Goal: Task Accomplishment & Management: Complete application form

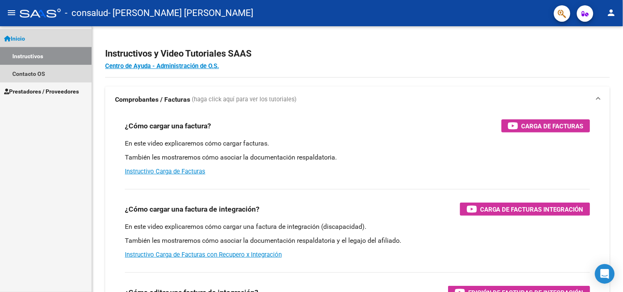
click at [26, 48] on link "Instructivos" at bounding box center [46, 56] width 92 height 18
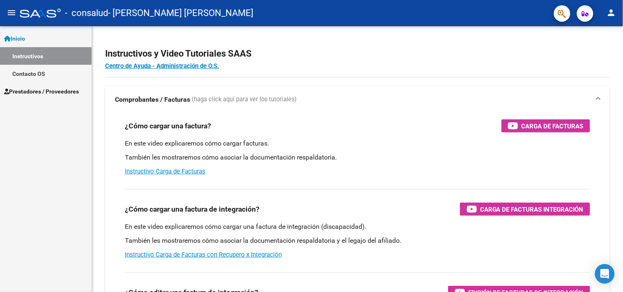
click at [18, 33] on link "Inicio" at bounding box center [46, 39] width 92 height 18
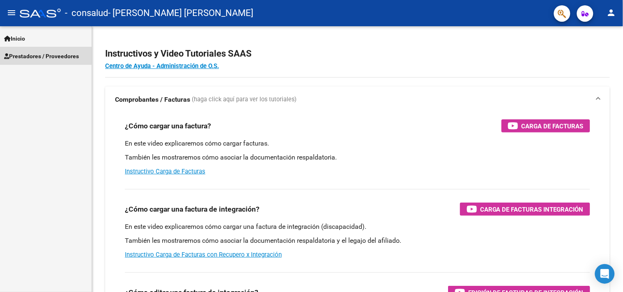
click at [38, 56] on span "Prestadores / Proveedores" at bounding box center [41, 56] width 75 height 9
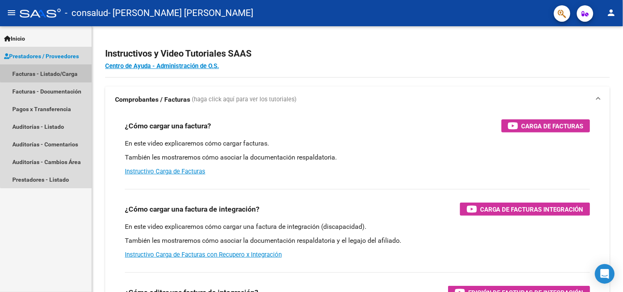
click at [51, 73] on link "Facturas - Listado/Carga" at bounding box center [46, 74] width 92 height 18
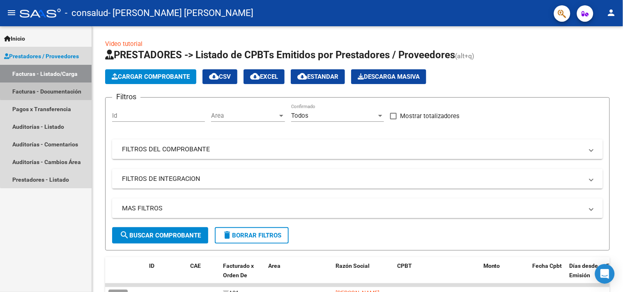
click at [48, 90] on link "Facturas - Documentación" at bounding box center [46, 92] width 92 height 18
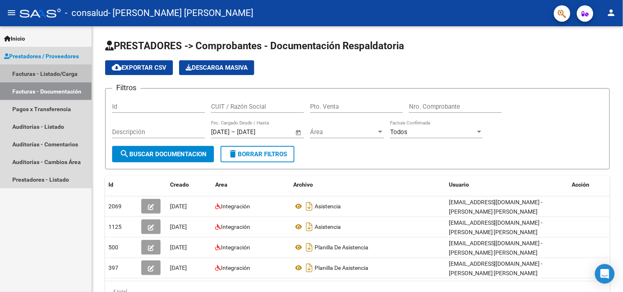
click at [47, 71] on link "Facturas - Listado/Carga" at bounding box center [46, 74] width 92 height 18
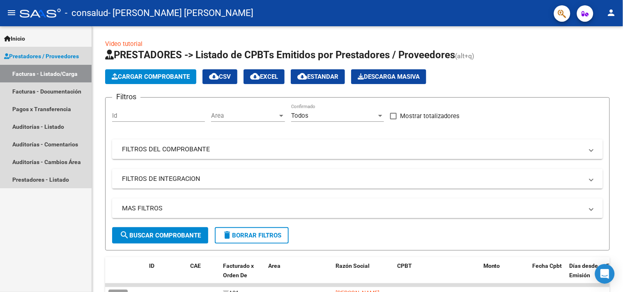
click at [36, 47] on link "Prestadores / Proveedores" at bounding box center [46, 56] width 92 height 18
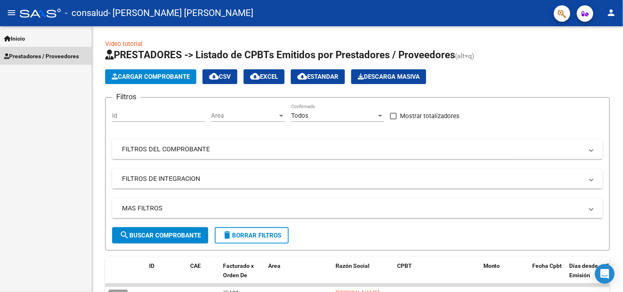
click at [34, 54] on span "Prestadores / Proveedores" at bounding box center [41, 56] width 75 height 9
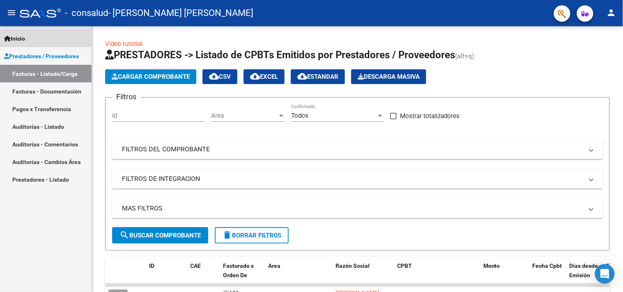
click at [35, 38] on link "Inicio" at bounding box center [46, 39] width 92 height 18
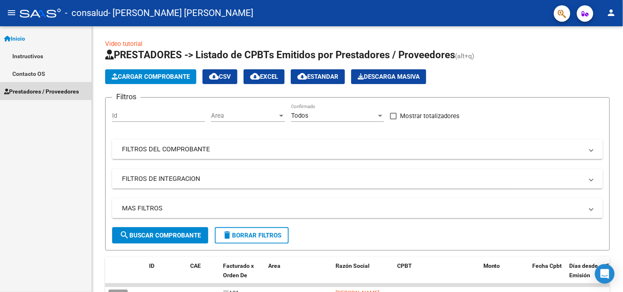
click at [32, 92] on span "Prestadores / Proveedores" at bounding box center [41, 91] width 75 height 9
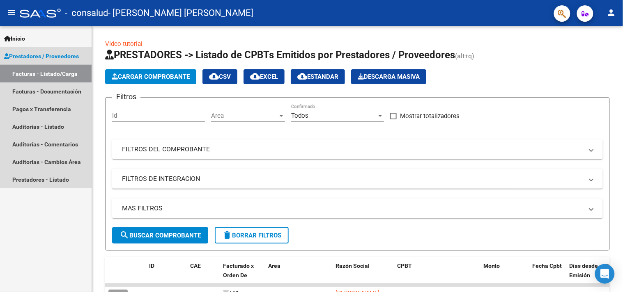
click at [34, 73] on link "Facturas - Listado/Carga" at bounding box center [46, 74] width 92 height 18
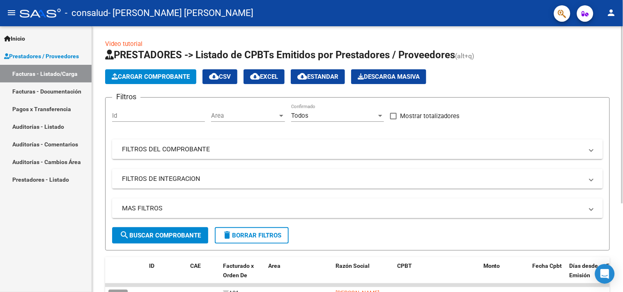
click at [118, 80] on span "Cargar Comprobante" at bounding box center [151, 76] width 78 height 7
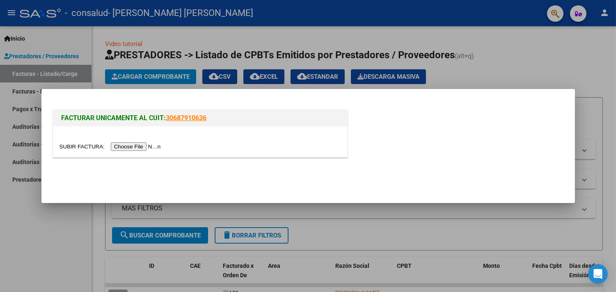
click at [132, 145] on input "file" at bounding box center [112, 146] width 104 height 9
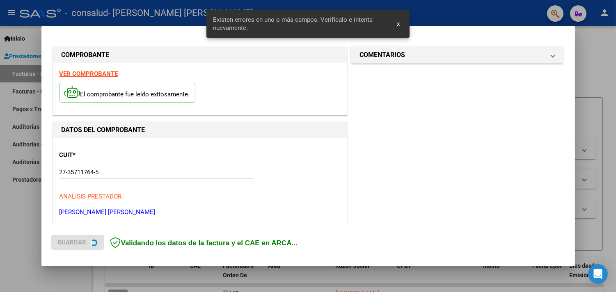
scroll to position [175, 0]
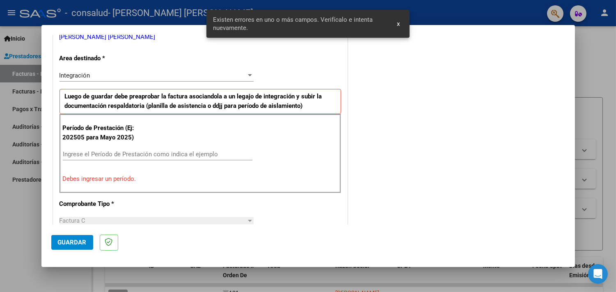
click at [191, 154] on input "Ingrese el Período de Prestación como indica el ejemplo" at bounding box center [158, 154] width 190 height 7
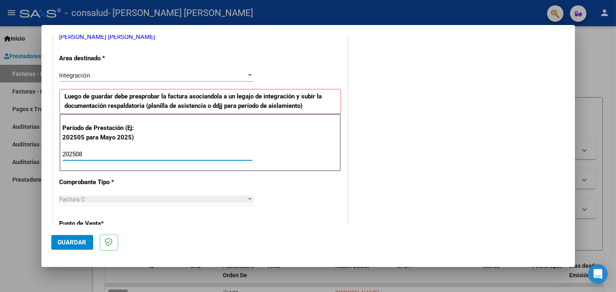
type input "202508"
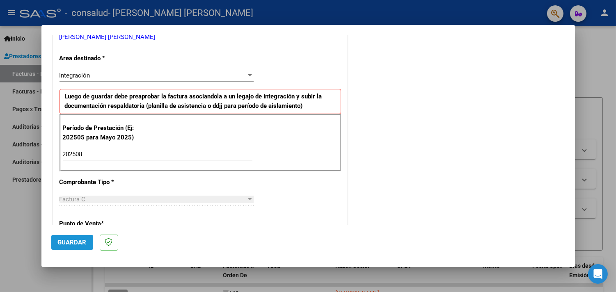
click at [74, 236] on button "Guardar" at bounding box center [72, 242] width 42 height 15
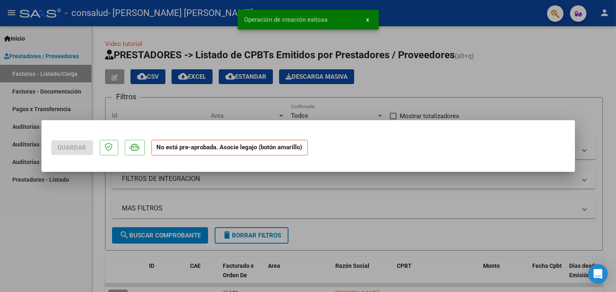
scroll to position [0, 0]
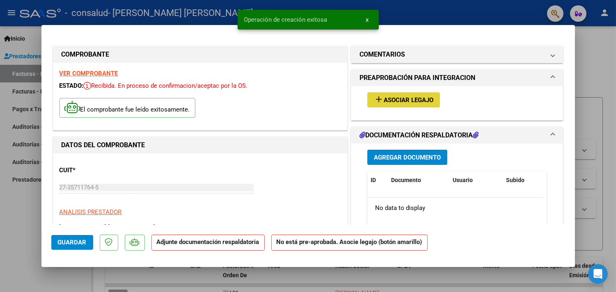
click at [408, 95] on button "add Asociar Legajo" at bounding box center [403, 99] width 73 height 15
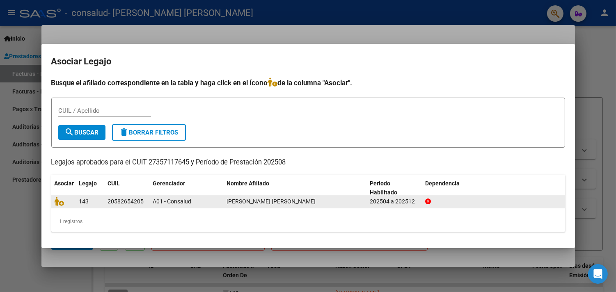
click at [108, 200] on div "20582654205" at bounding box center [126, 201] width 36 height 9
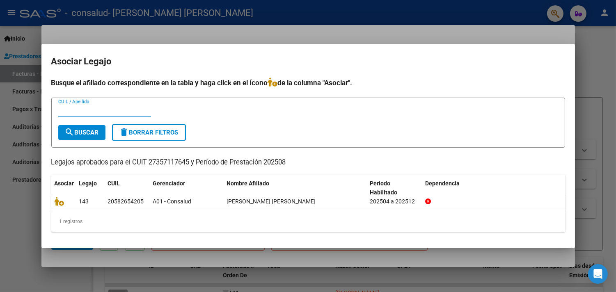
click at [76, 108] on input "CUIL / Apellido" at bounding box center [104, 110] width 93 height 7
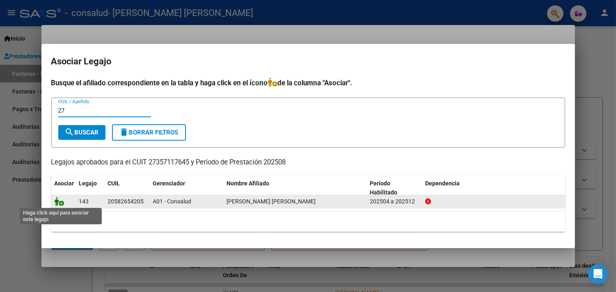
type input "27"
click at [58, 203] on icon at bounding box center [60, 201] width 10 height 9
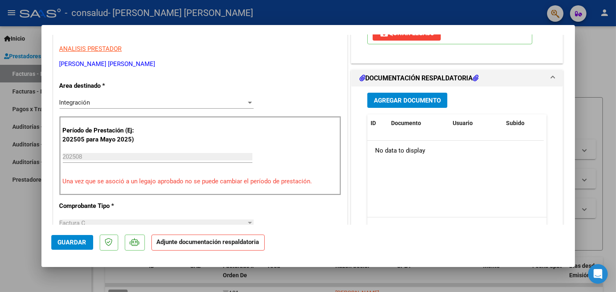
scroll to position [166, 0]
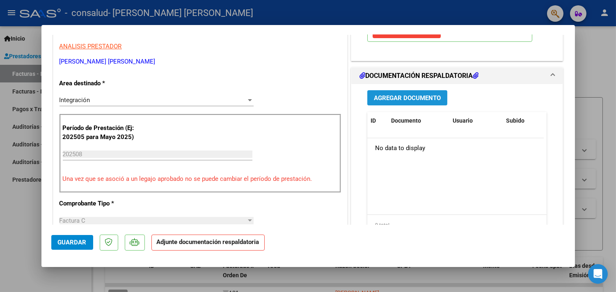
click at [429, 96] on span "Agregar Documento" at bounding box center [407, 97] width 67 height 7
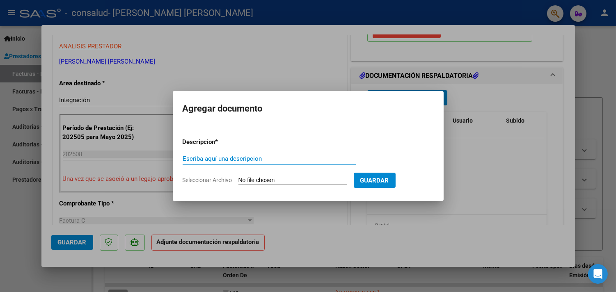
click at [294, 161] on input "Escriba aquí una descripcion" at bounding box center [269, 158] width 173 height 7
type input "asistencia"
click at [216, 181] on span "Seleccionar Archivo" at bounding box center [208, 180] width 50 height 7
click at [239, 181] on input "Seleccionar Archivo" at bounding box center [293, 181] width 109 height 8
type input "C:\fakepath\asistencia [PERSON_NAME] ago.pdf"
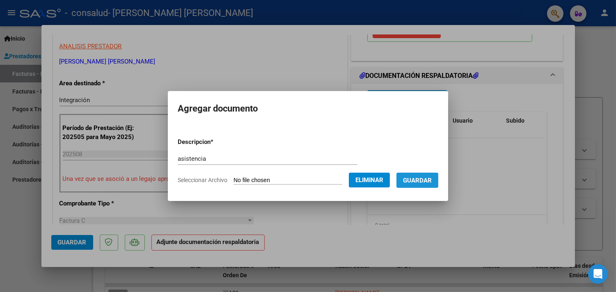
click at [431, 182] on span "Guardar" at bounding box center [417, 180] width 29 height 7
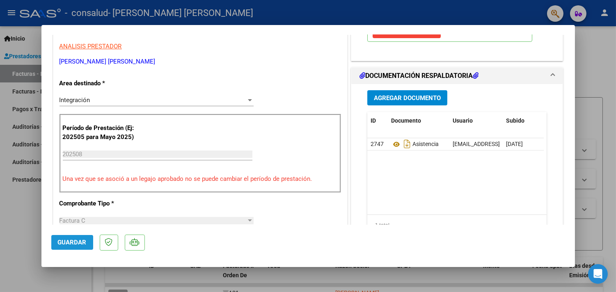
click at [78, 237] on button "Guardar" at bounding box center [72, 242] width 42 height 15
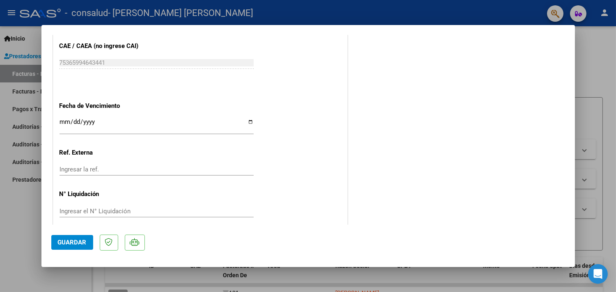
scroll to position [544, 0]
